Goal: Transaction & Acquisition: Purchase product/service

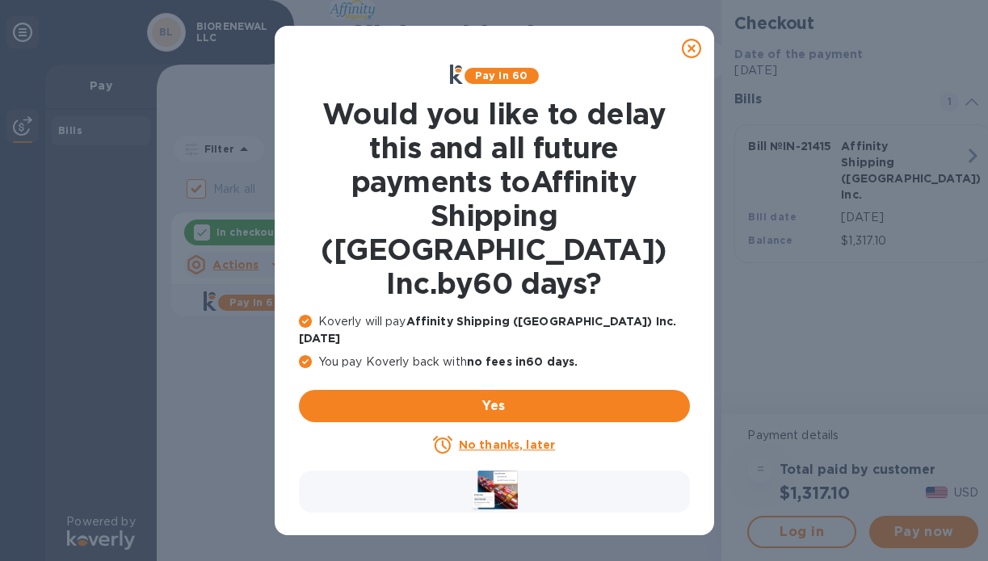
click at [693, 48] on icon at bounding box center [691, 48] width 19 height 19
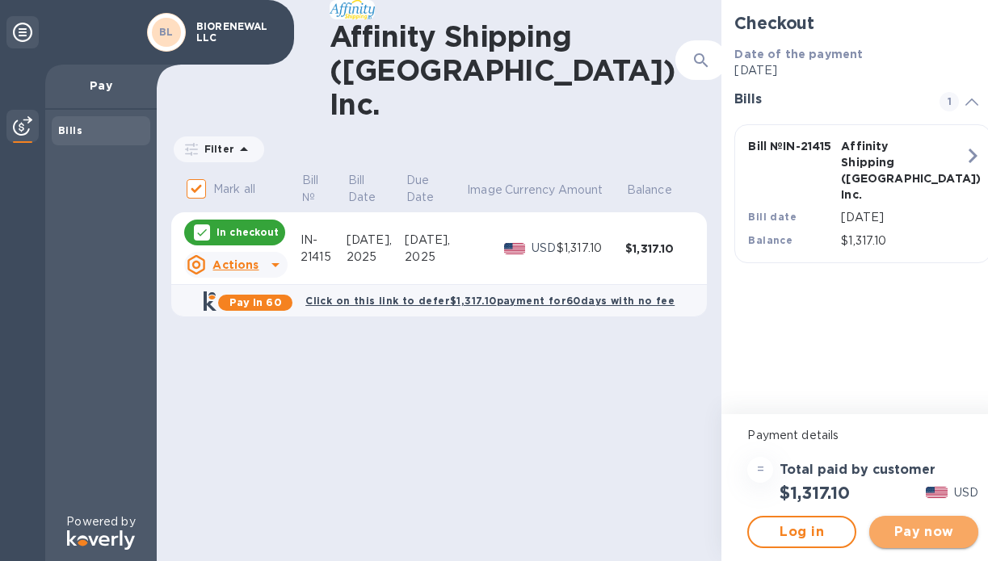
click at [919, 535] on span "Pay now" at bounding box center [923, 532] width 83 height 19
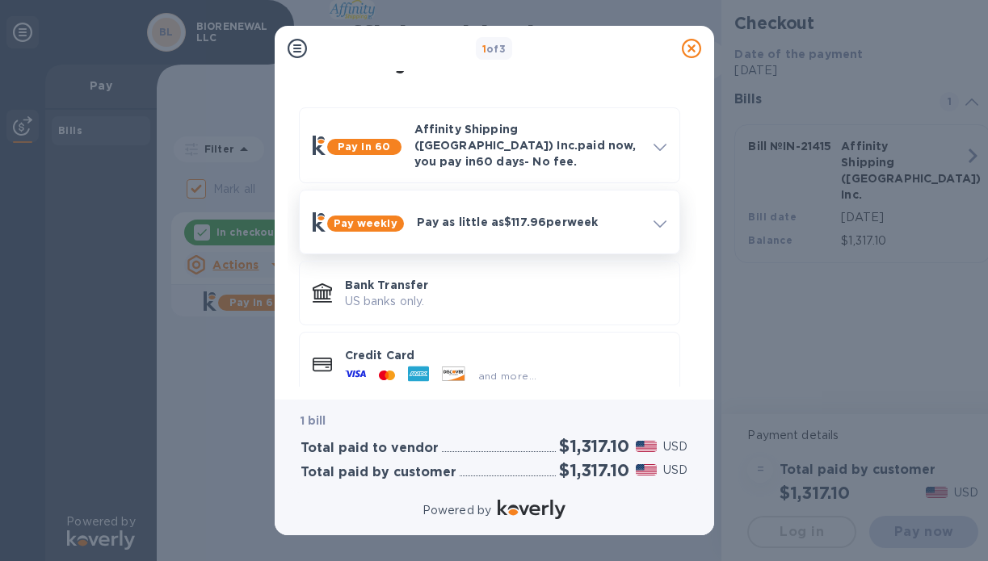
scroll to position [44, 0]
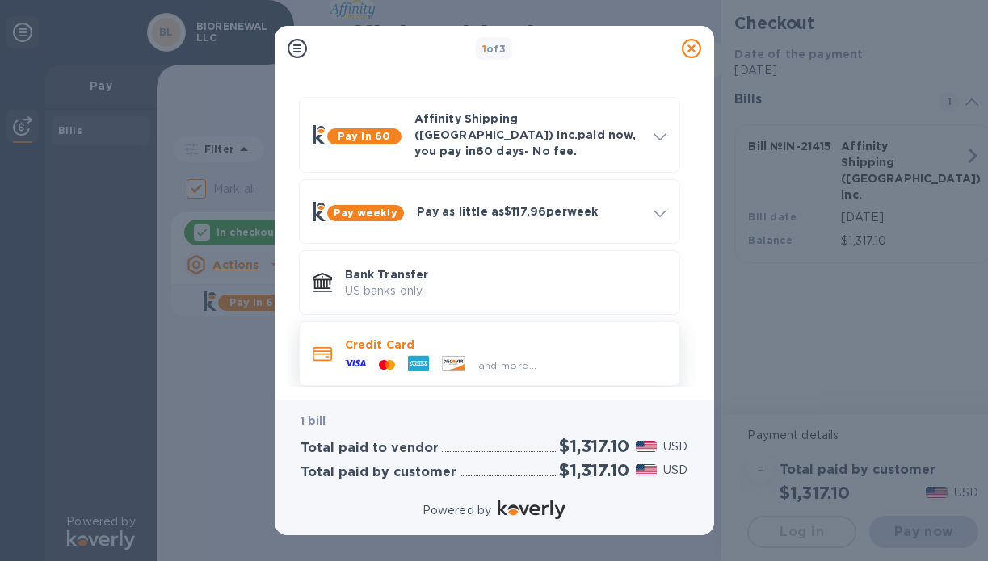
click at [490, 337] on p "Credit Card" at bounding box center [506, 345] width 322 height 16
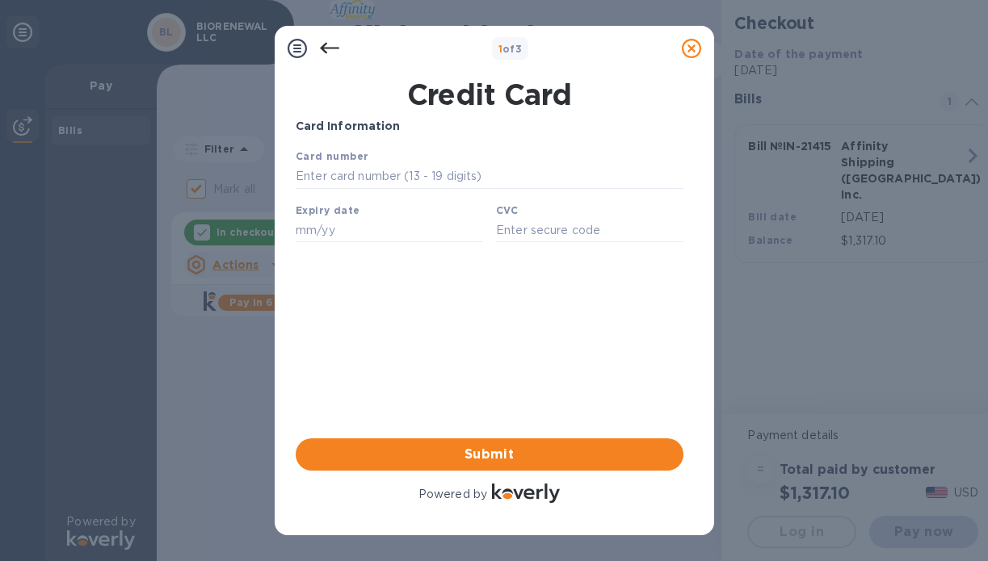
scroll to position [0, 0]
click at [419, 159] on div "Card number" at bounding box center [488, 168] width 401 height 54
click at [418, 174] on input "text" at bounding box center [489, 177] width 388 height 24
click at [430, 180] on input "text" at bounding box center [489, 177] width 388 height 24
type input "[CREDIT_CARD_NUMBER]"
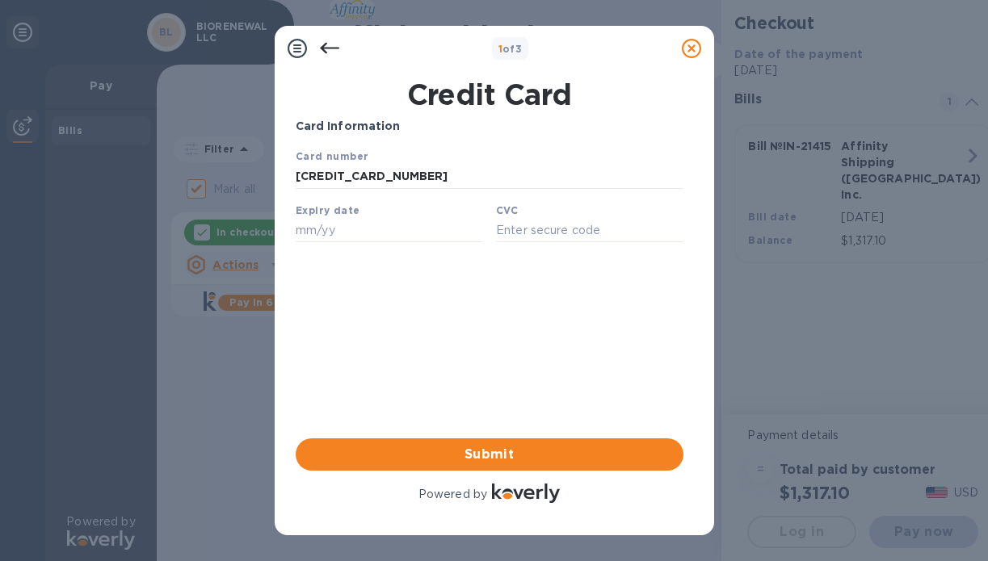
type input "12/28"
type input "282"
click at [505, 442] on button "Submit" at bounding box center [490, 455] width 388 height 32
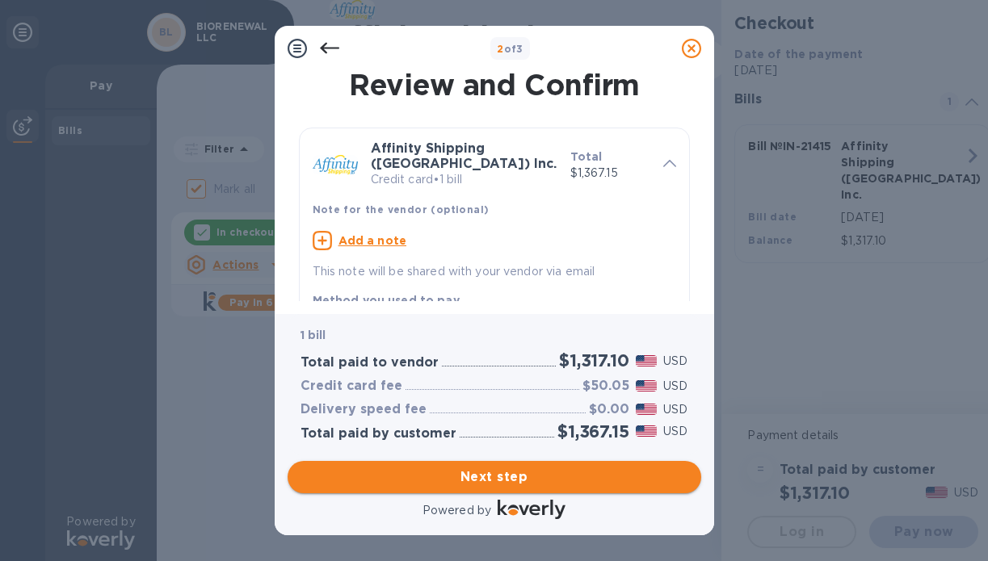
click at [528, 477] on span "Next step" at bounding box center [495, 477] width 388 height 19
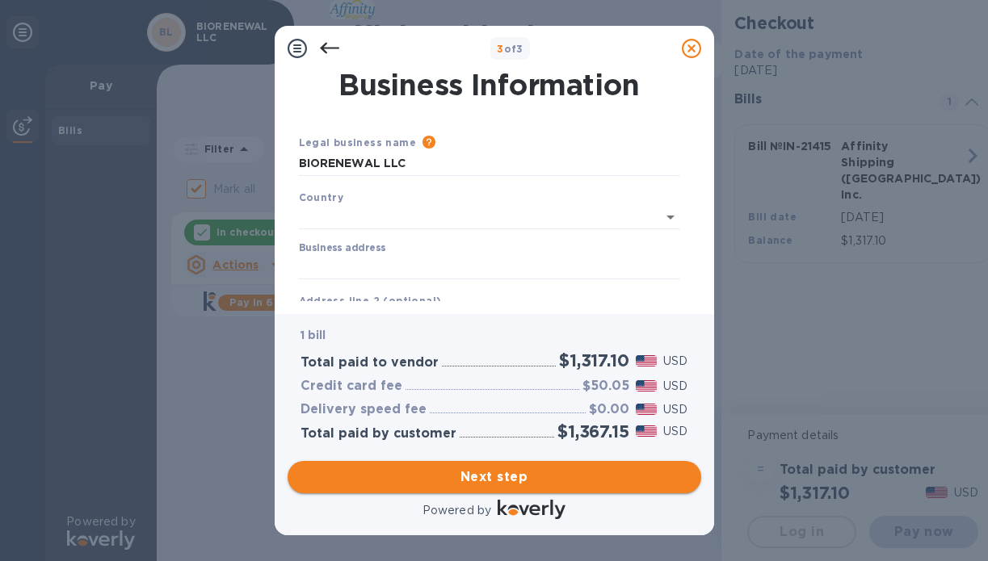
type input "[GEOGRAPHIC_DATA]"
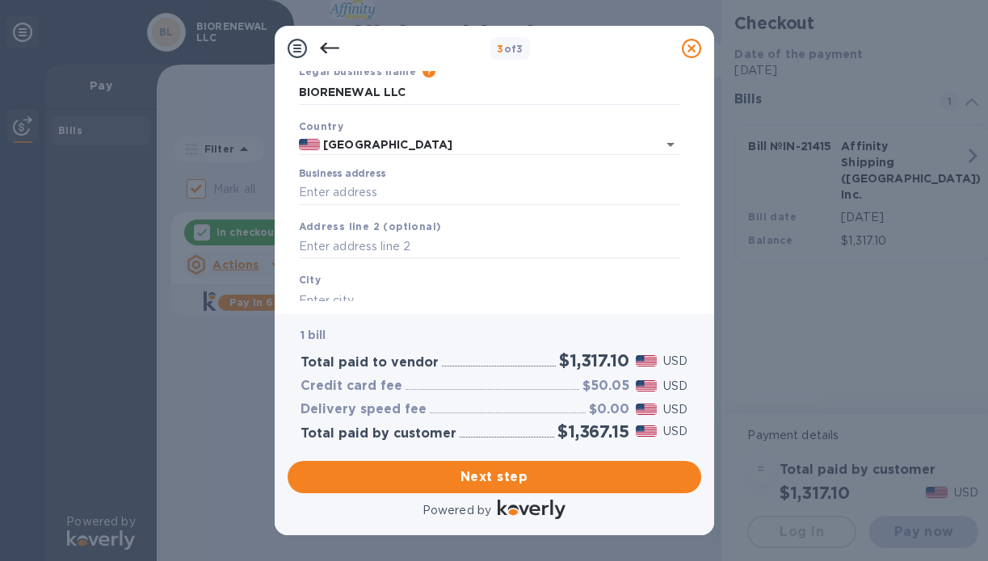
scroll to position [74, 0]
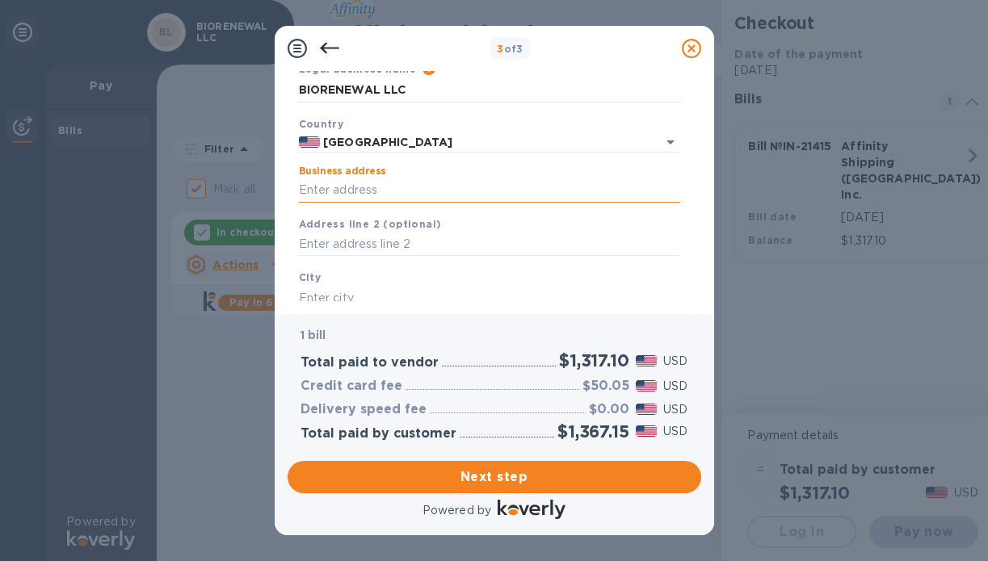
click at [422, 187] on input "Business address" at bounding box center [489, 191] width 381 height 24
type input "[STREET_ADDRESS]"
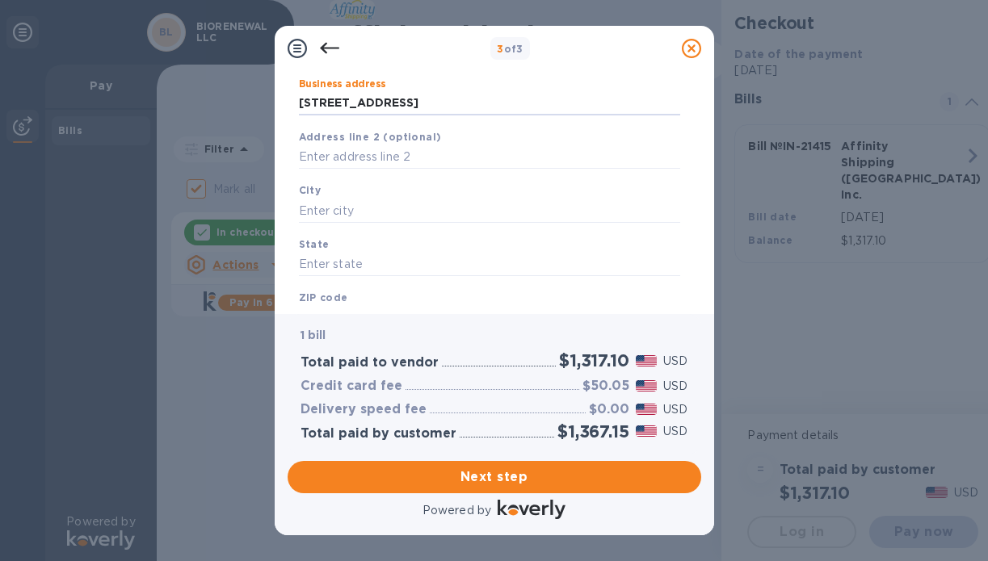
scroll to position [133, 0]
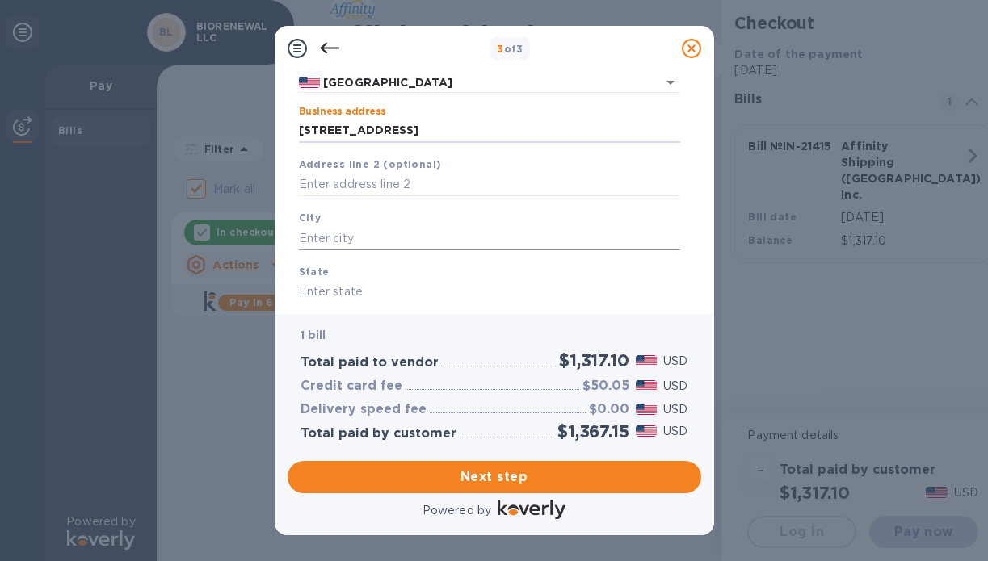
click at [423, 231] on input "text" at bounding box center [489, 238] width 381 height 24
type input "[GEOGRAPHIC_DATA]"
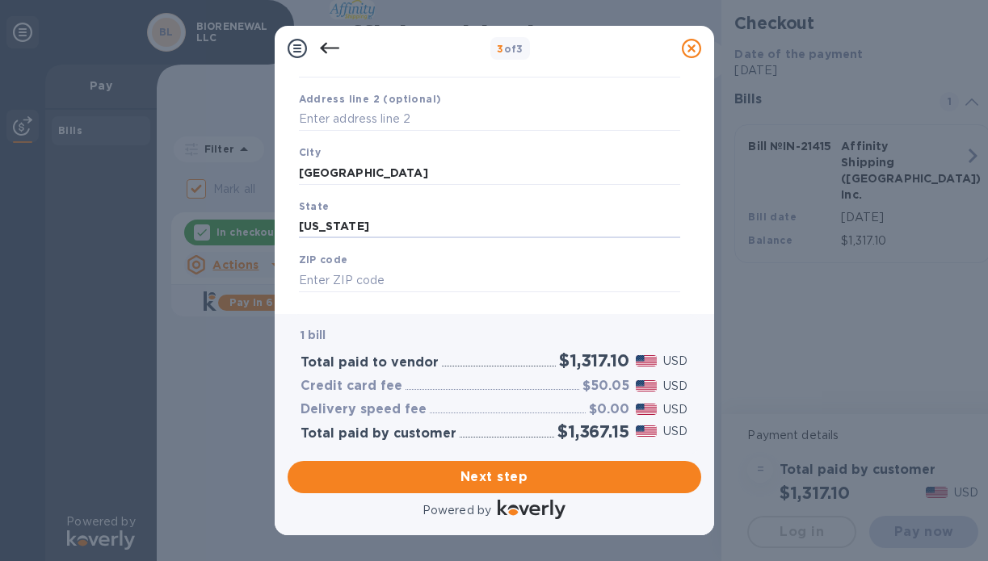
scroll to position [206, 0]
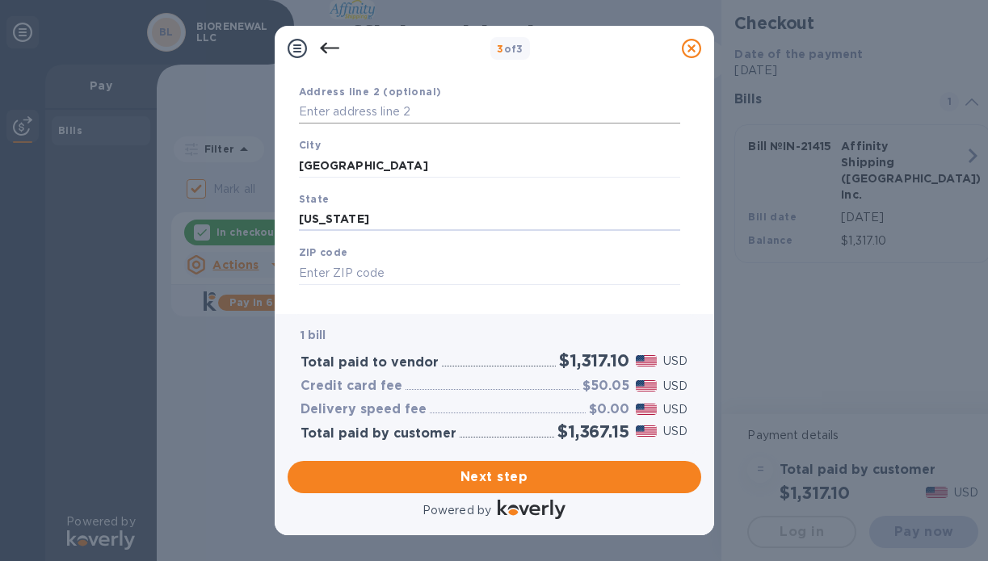
type input "[US_STATE]"
click at [421, 114] on input "text" at bounding box center [489, 112] width 381 height 24
type input "1719"
click at [418, 271] on input "text" at bounding box center [489, 273] width 381 height 24
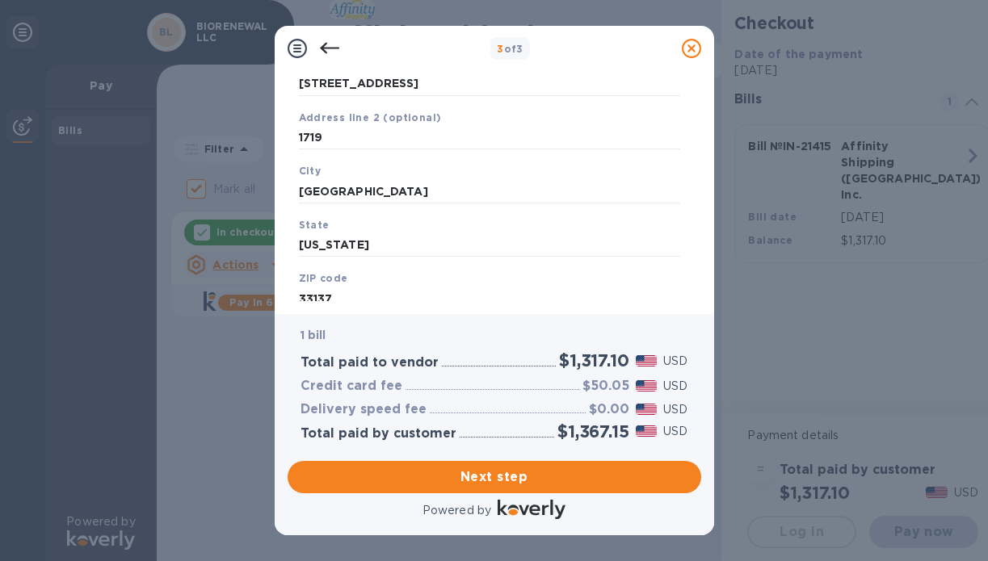
scroll to position [230, 0]
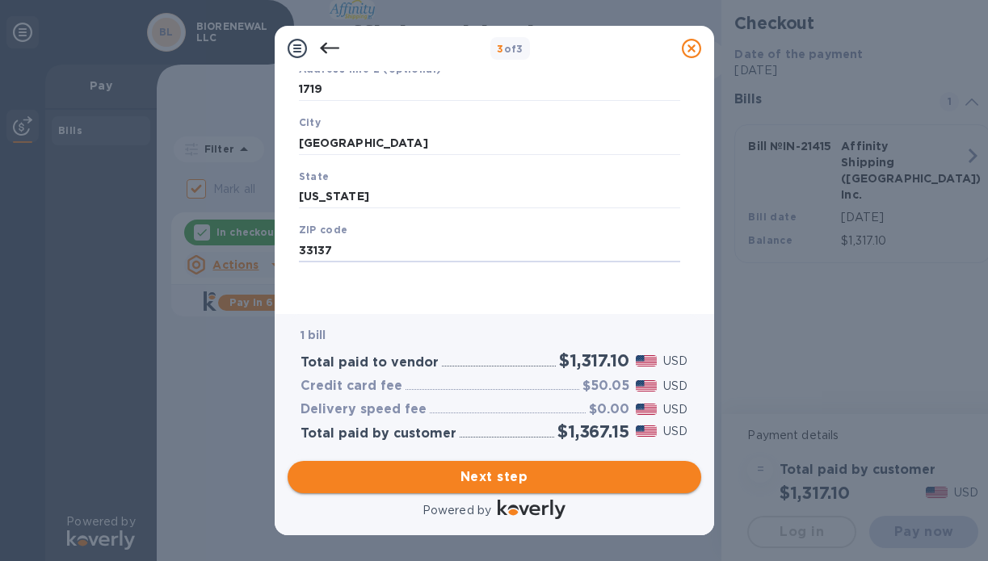
type input "33137"
click at [511, 476] on span "Next step" at bounding box center [495, 477] width 388 height 19
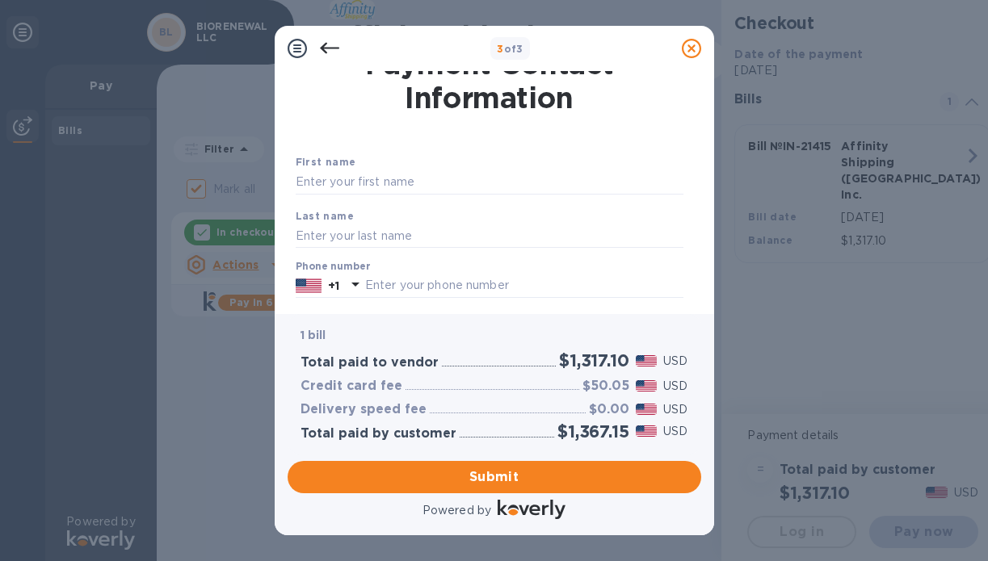
scroll to position [0, 0]
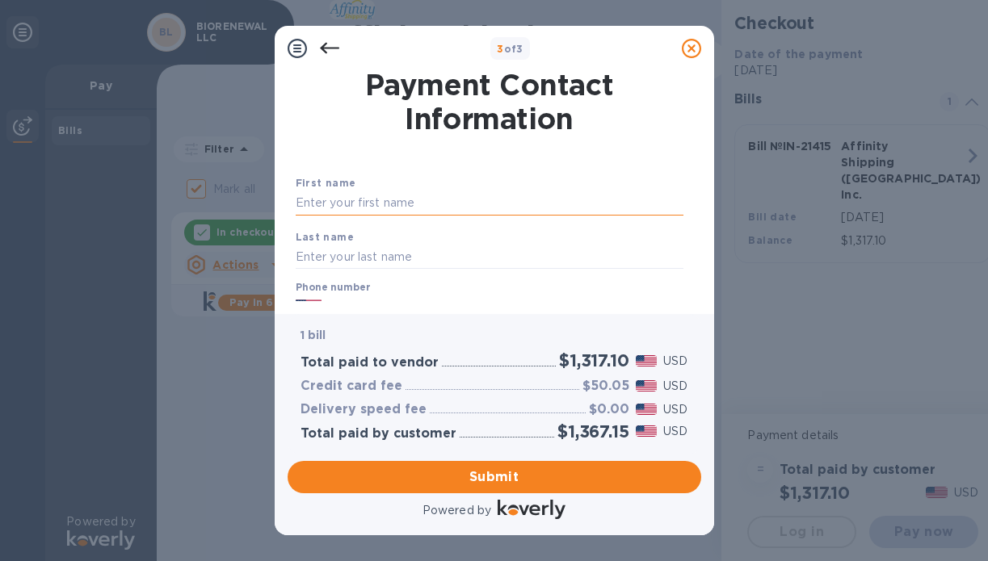
click at [483, 197] on input "text" at bounding box center [490, 203] width 388 height 24
type input "[DEMOGRAPHIC_DATA]"
type input "Nuriel"
type input "7025778760"
type input "[EMAIL_ADDRESS][DOMAIN_NAME]"
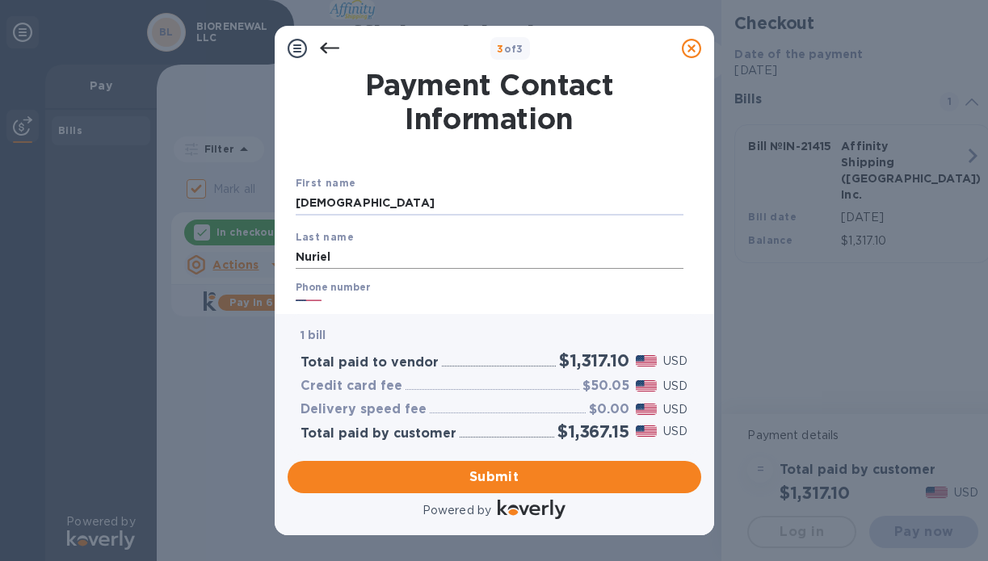
scroll to position [268, 0]
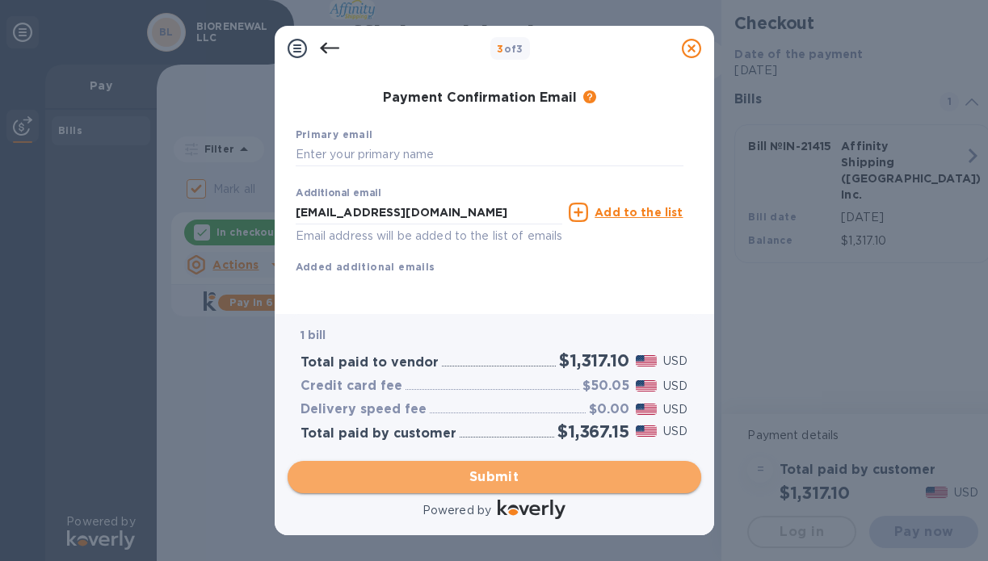
click at [541, 473] on span "Submit" at bounding box center [495, 477] width 388 height 19
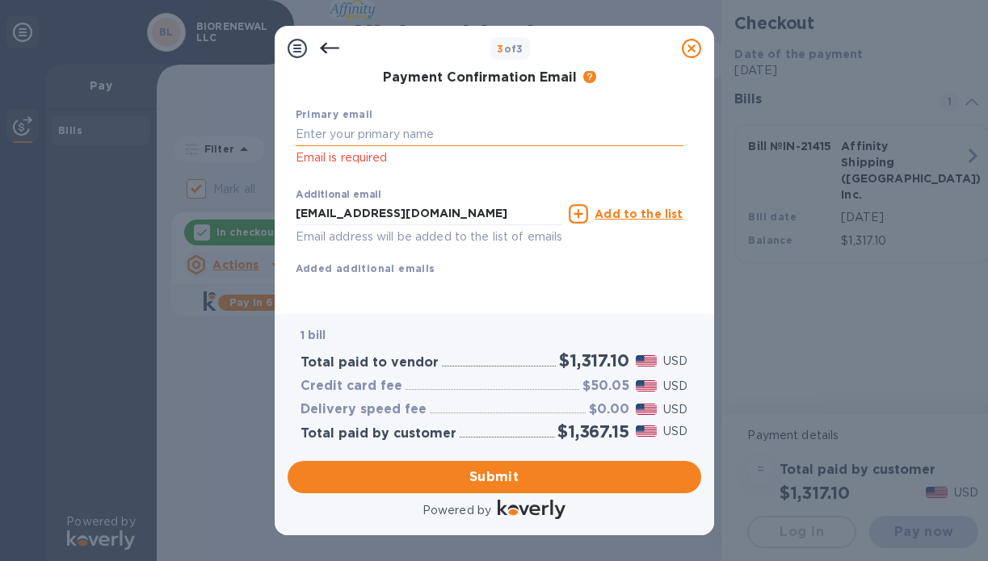
click at [423, 134] on input "text" at bounding box center [490, 135] width 388 height 24
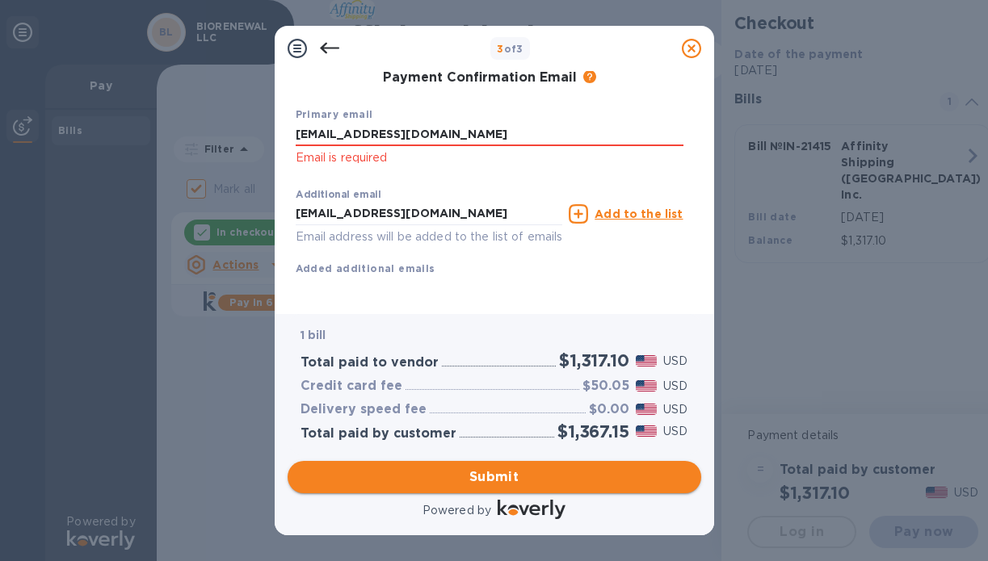
type input "[EMAIL_ADDRESS][DOMAIN_NAME]"
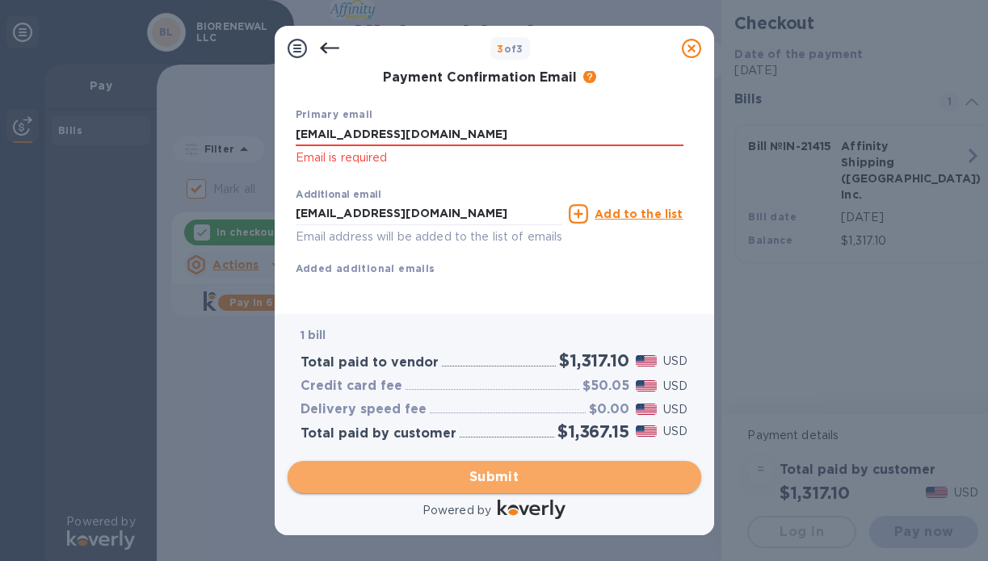
click at [519, 468] on span "Submit" at bounding box center [495, 477] width 388 height 19
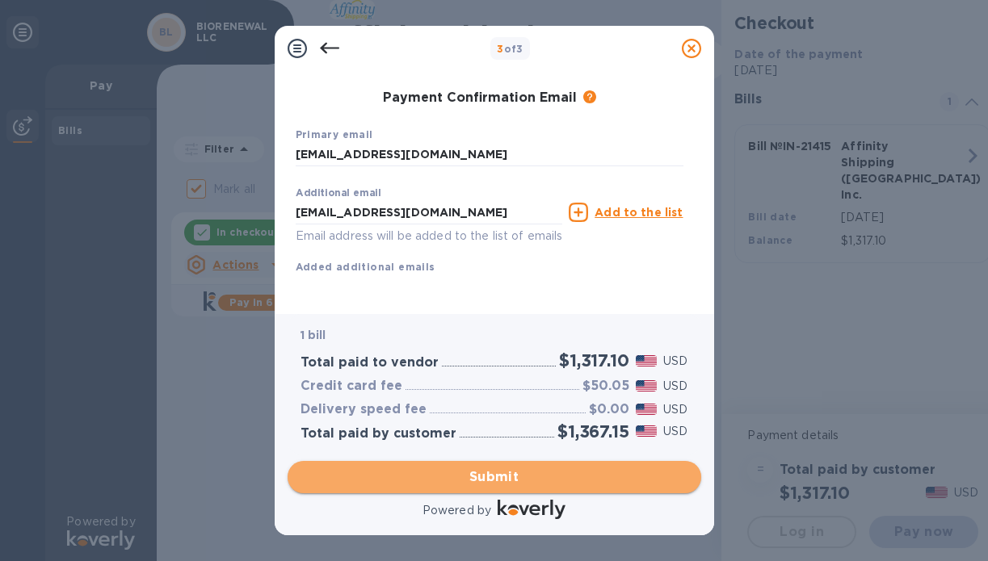
click at [521, 472] on span "Submit" at bounding box center [495, 477] width 388 height 19
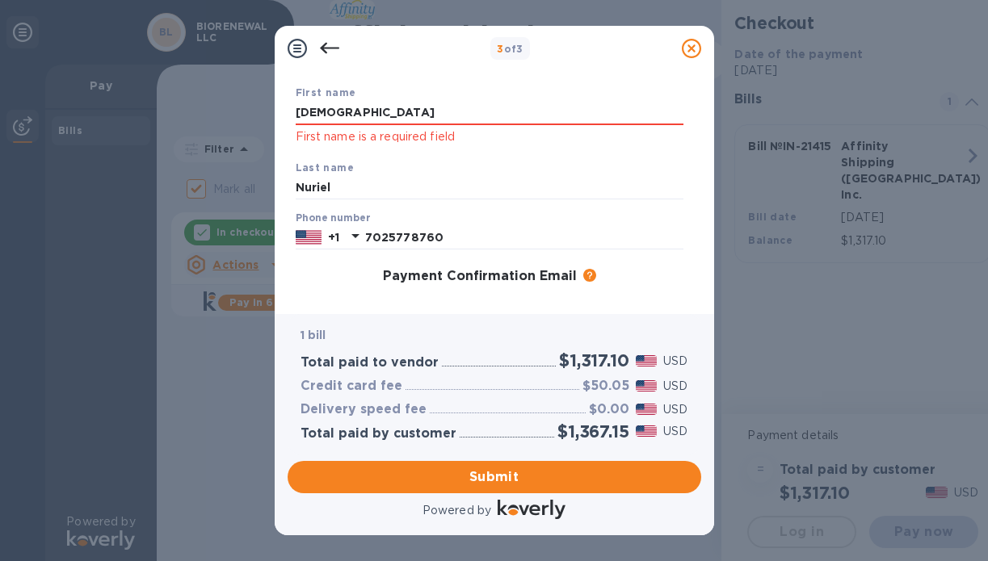
scroll to position [34, 0]
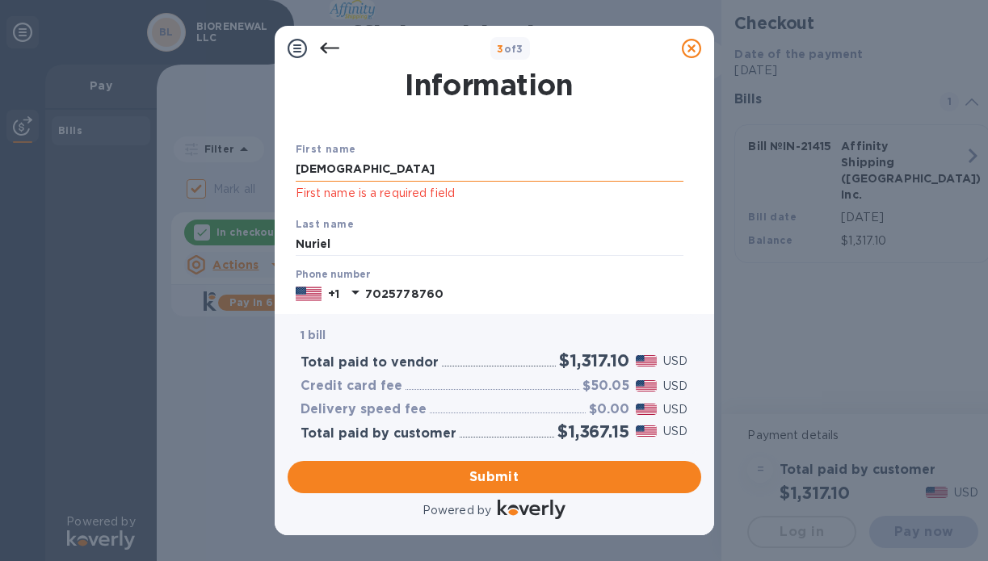
click at [493, 174] on input "[DEMOGRAPHIC_DATA]" at bounding box center [490, 170] width 388 height 24
type input "[DEMOGRAPHIC_DATA]"
click p "First name is a required field"
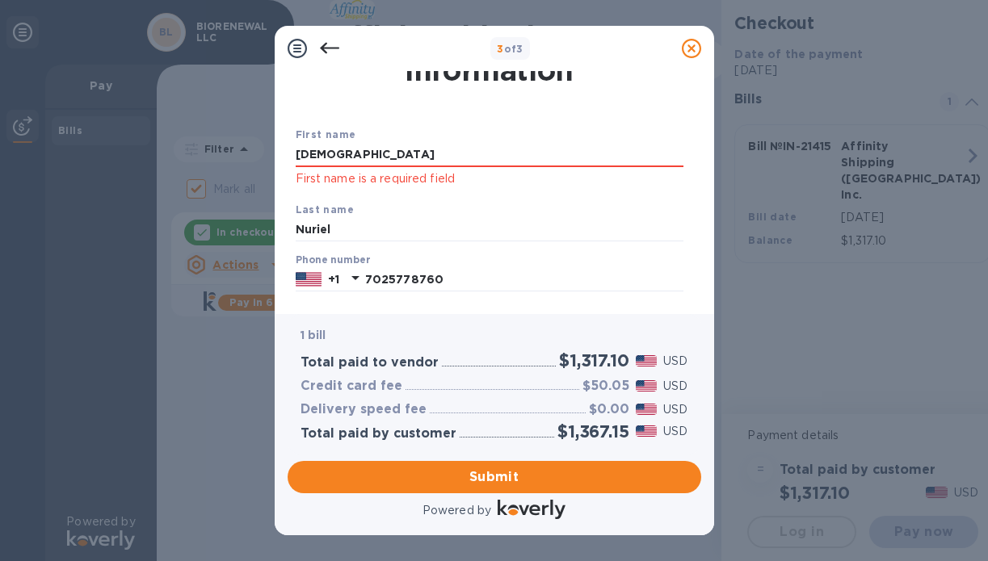
click at [608, 97] on div "First name Juda First name is a required field Last name Nuriel Phone number [P…" at bounding box center [489, 298] width 394 height 402
click at [469, 149] on input "[DEMOGRAPHIC_DATA]" at bounding box center [490, 155] width 388 height 24
click at [426, 226] on input "Nuriel" at bounding box center [490, 230] width 388 height 24
click at [416, 168] on div "First name is a required field" at bounding box center [490, 165] width 388 height 45
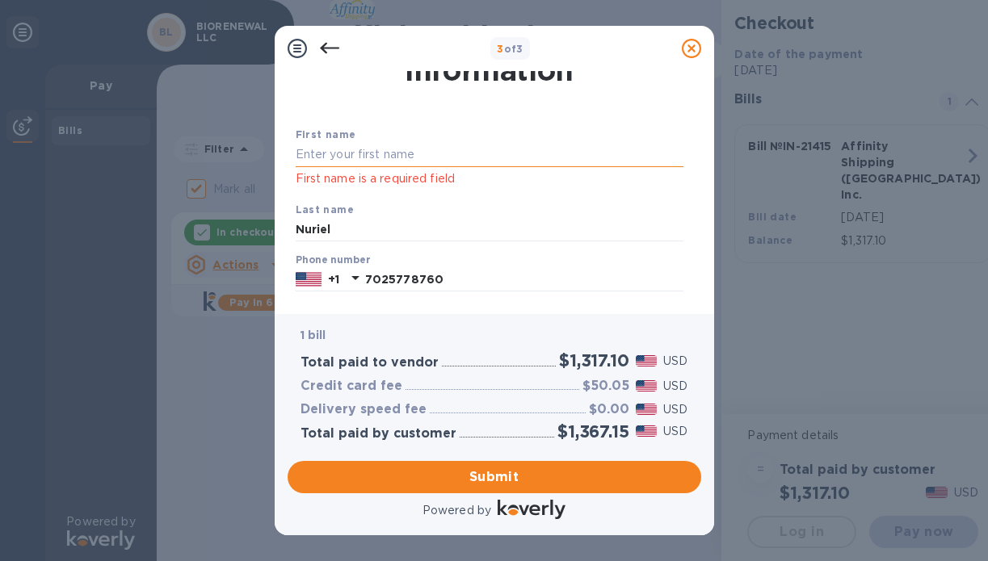
click at [419, 157] on input "text" at bounding box center [490, 155] width 388 height 24
type input "[DEMOGRAPHIC_DATA]"
click at [458, 110] on div "First name Juda First name is a required field Last name Nuriel Phone number [P…" at bounding box center [489, 298] width 394 height 402
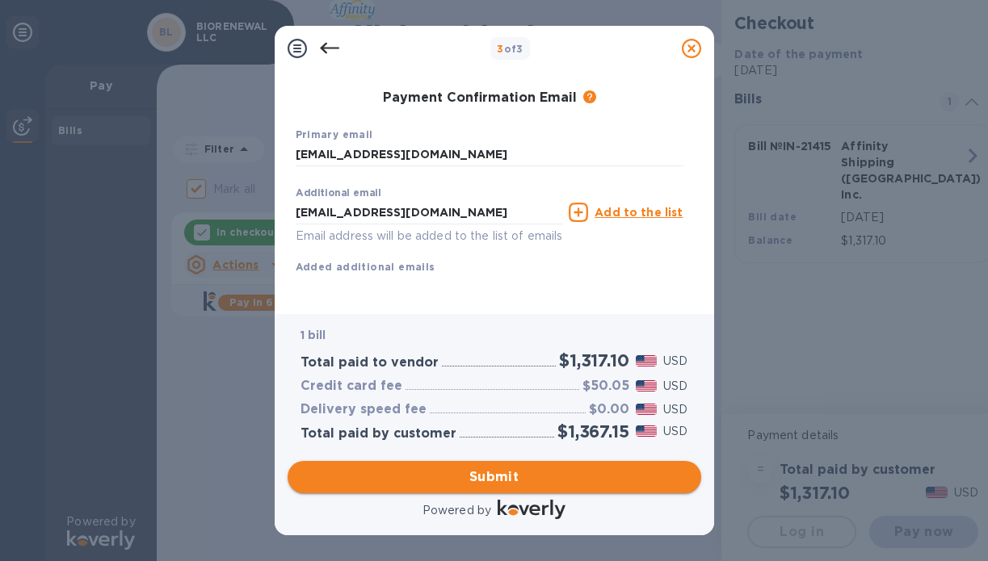
click at [532, 488] on button "Submit" at bounding box center [495, 477] width 414 height 32
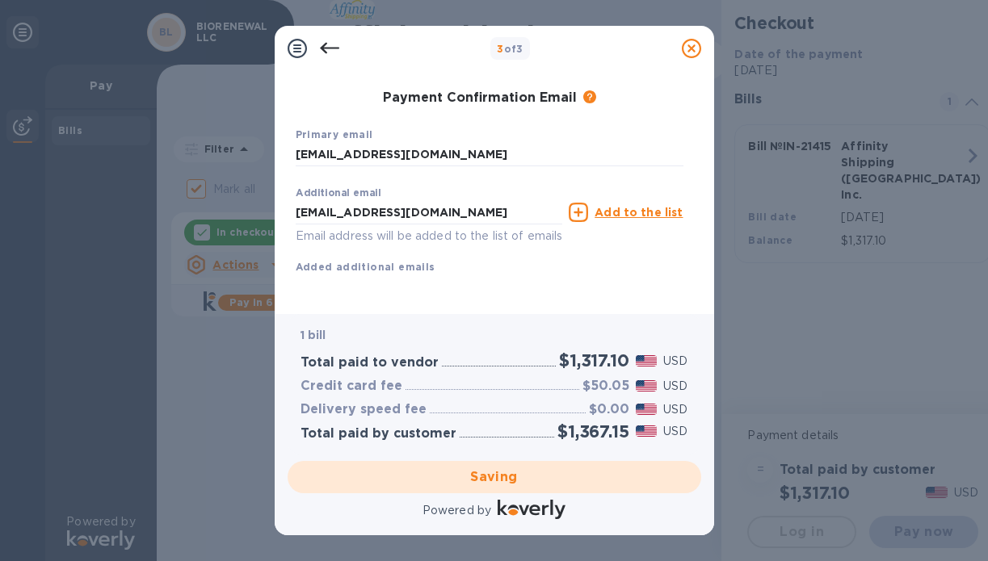
scroll to position [268, 0]
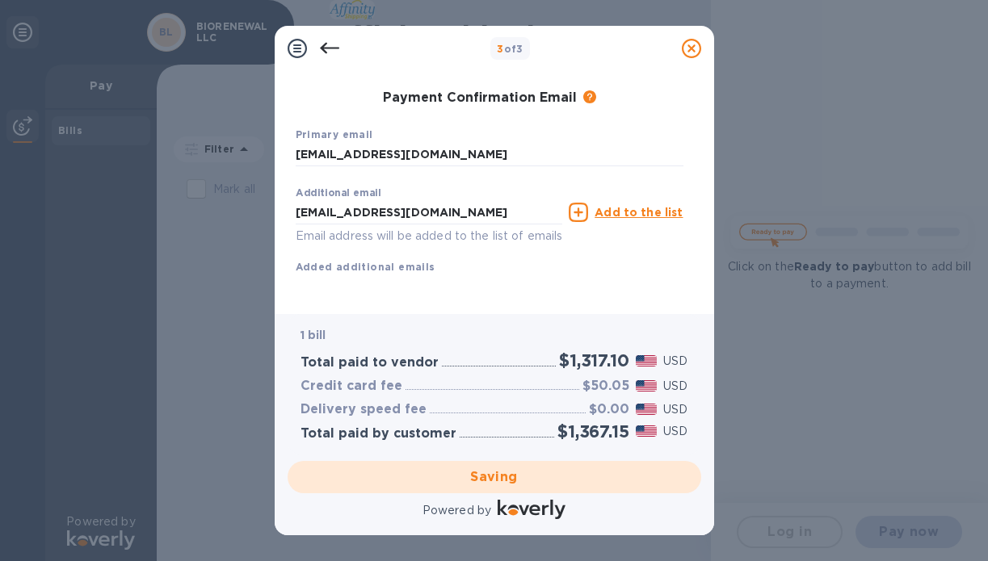
checkbox input "false"
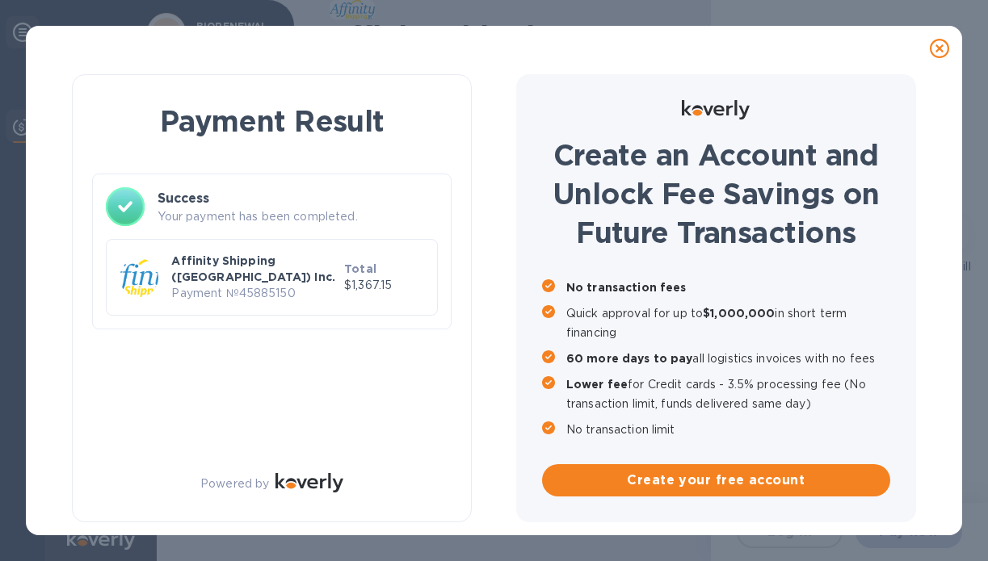
scroll to position [0, 0]
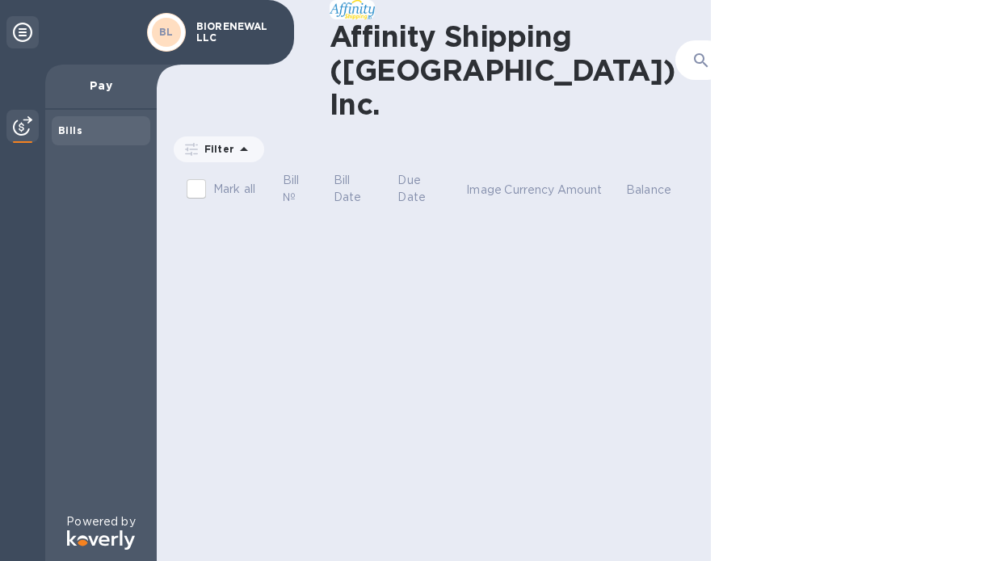
click at [753, 46] on div at bounding box center [772, 60] width 39 height 39
